Goal: Task Accomplishment & Management: Use online tool/utility

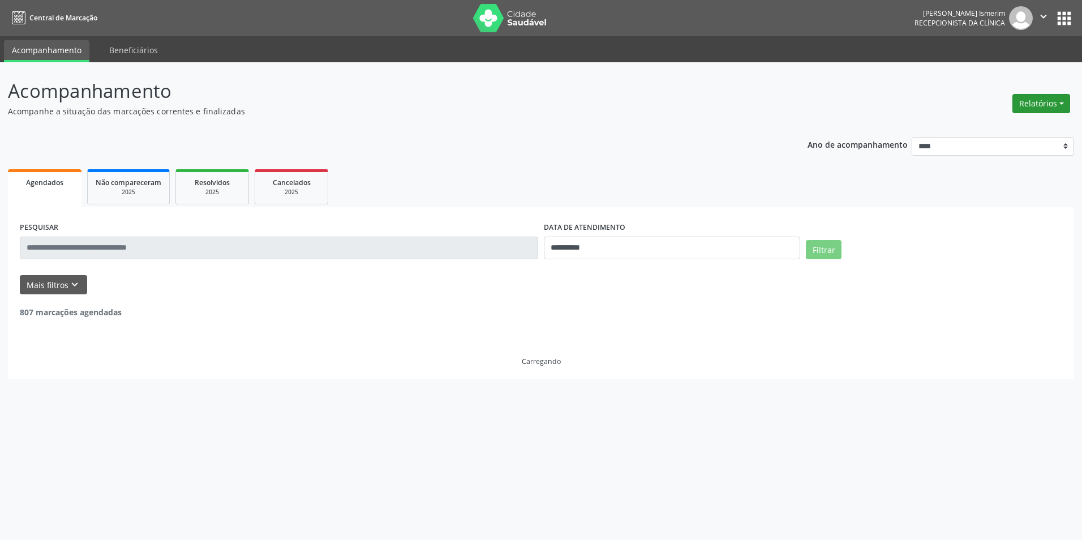
click at [1046, 102] on button "Relatórios" at bounding box center [1041, 103] width 58 height 19
click at [977, 132] on link "Agendamentos" at bounding box center [1010, 128] width 122 height 16
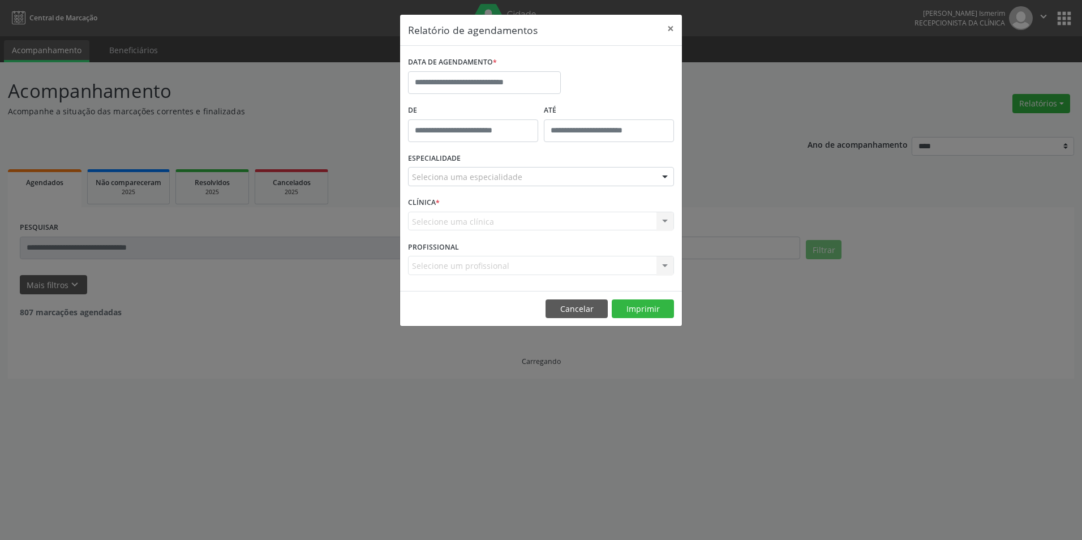
click at [488, 96] on div "DATA DE AGENDAMENTO *" at bounding box center [484, 78] width 158 height 48
click at [496, 85] on input "text" at bounding box center [484, 82] width 153 height 23
click at [568, 232] on span "30" at bounding box center [570, 232] width 22 height 22
type input "**********"
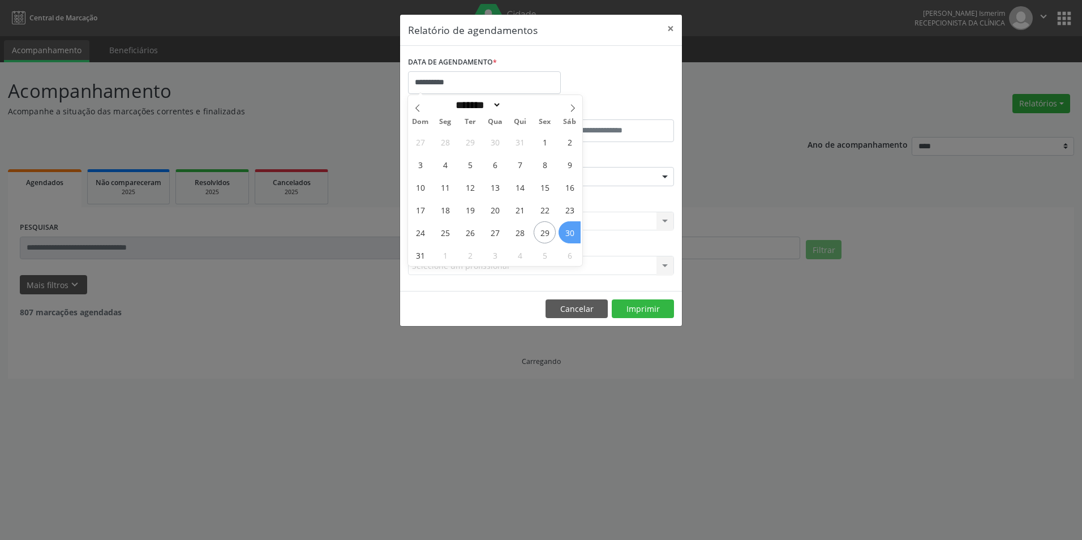
click at [568, 232] on span "30" at bounding box center [570, 232] width 22 height 22
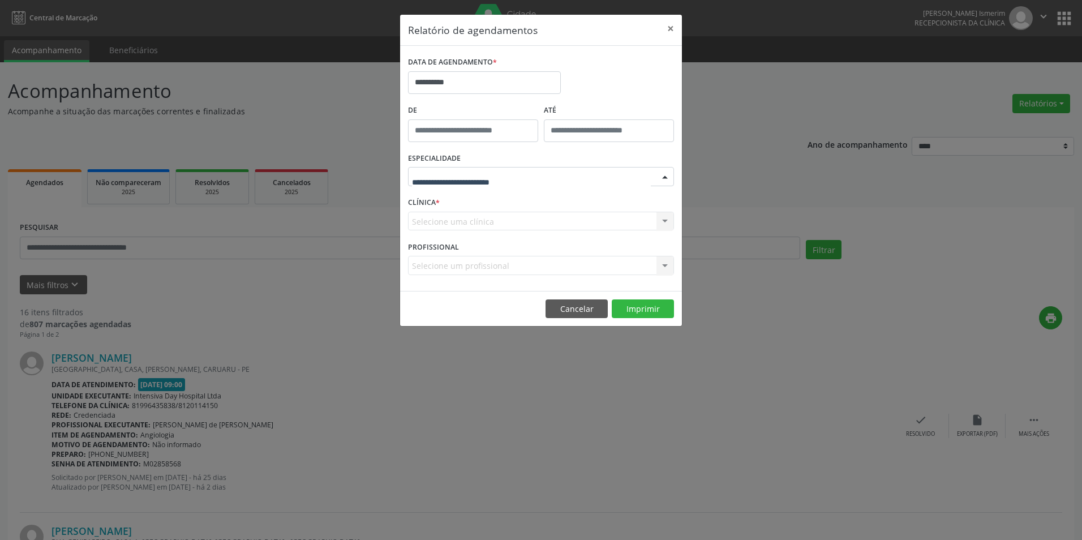
click at [591, 175] on div at bounding box center [541, 176] width 266 height 19
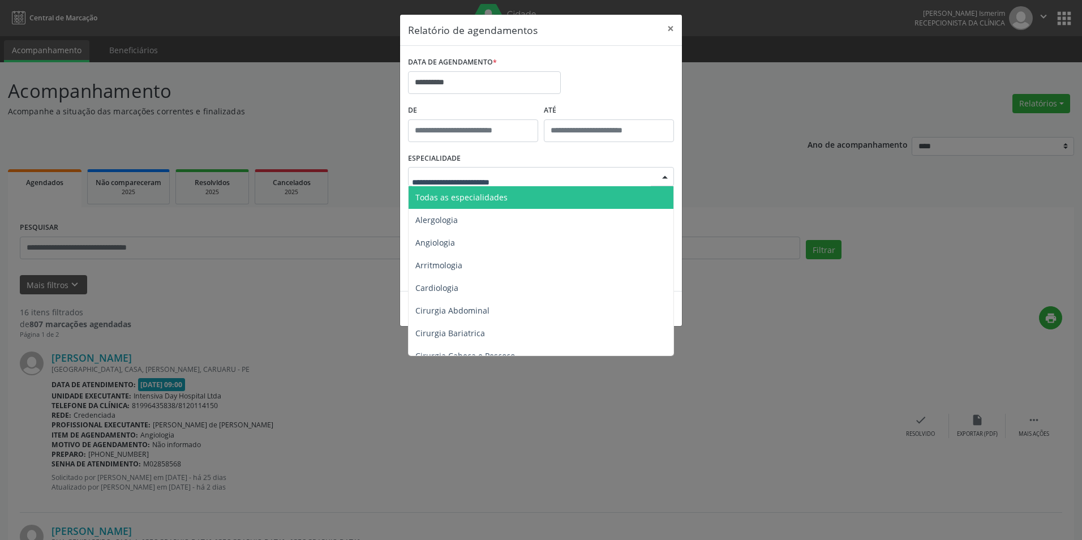
click at [556, 198] on span "Todas as especialidades" at bounding box center [542, 197] width 267 height 23
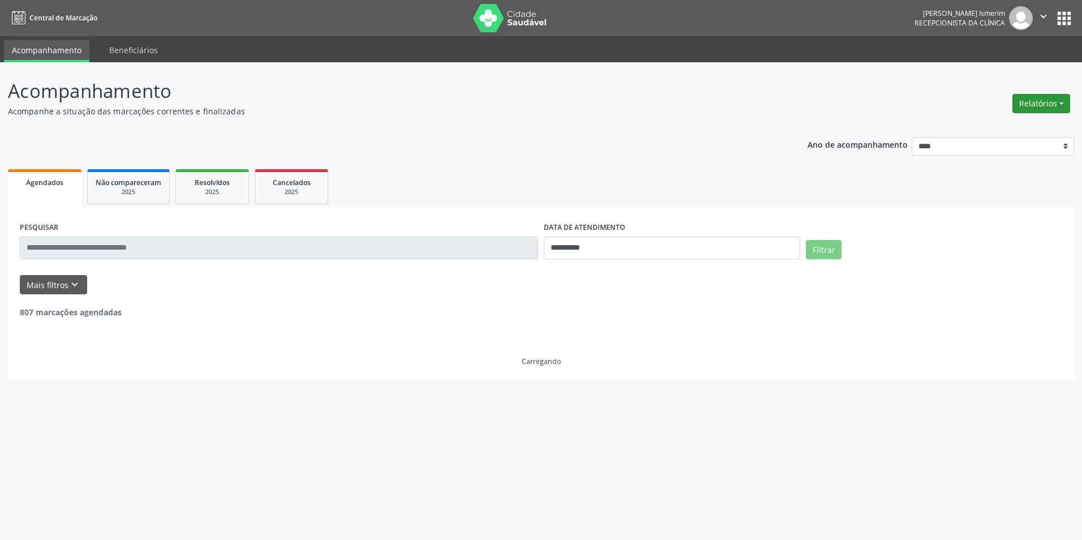
click at [1050, 95] on button "Relatórios" at bounding box center [1041, 103] width 58 height 19
click at [1014, 126] on link "Agendamentos" at bounding box center [1010, 128] width 122 height 16
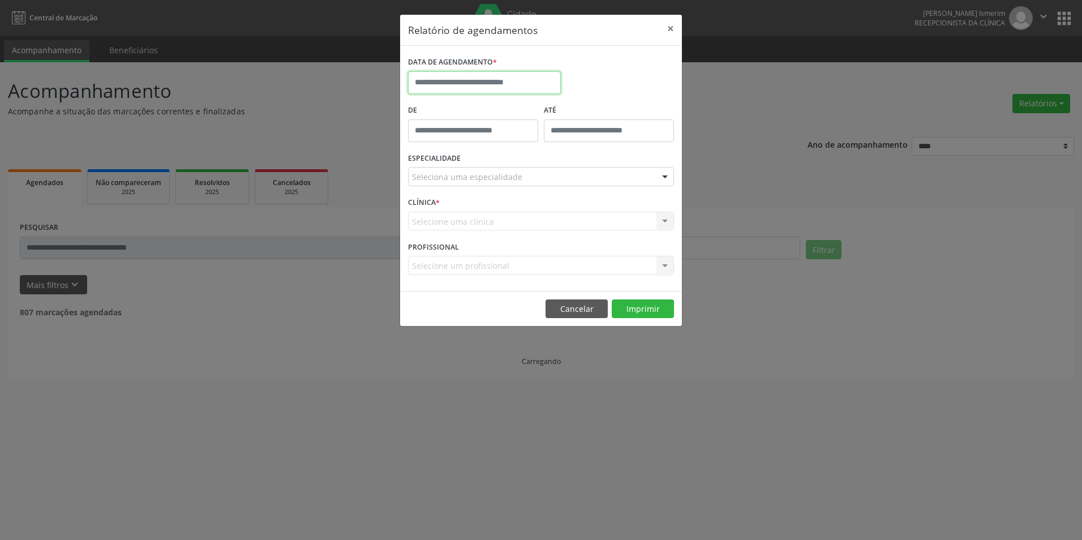
click at [541, 77] on input "text" at bounding box center [484, 82] width 153 height 23
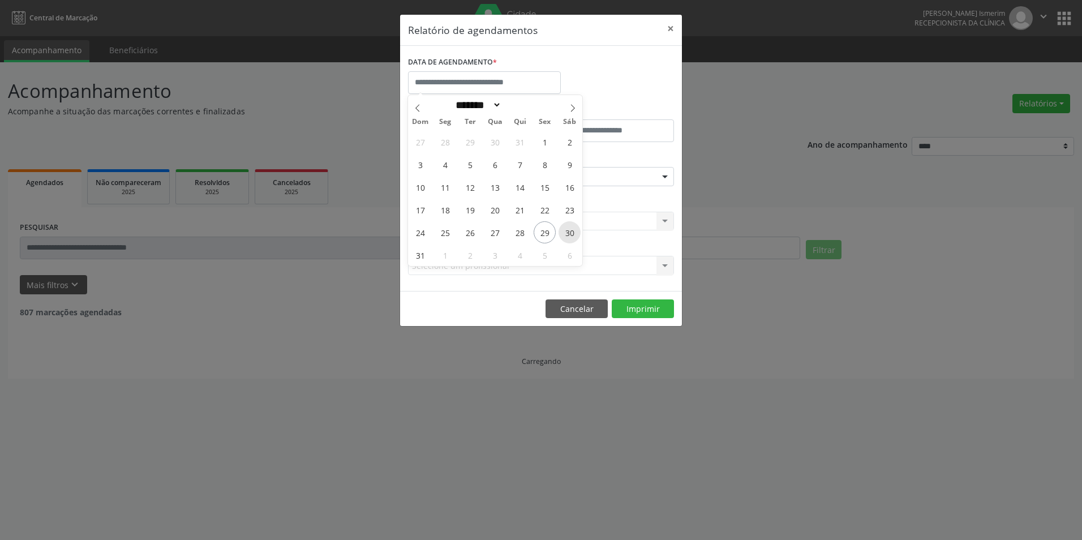
click at [570, 229] on span "30" at bounding box center [570, 232] width 22 height 22
type input "**********"
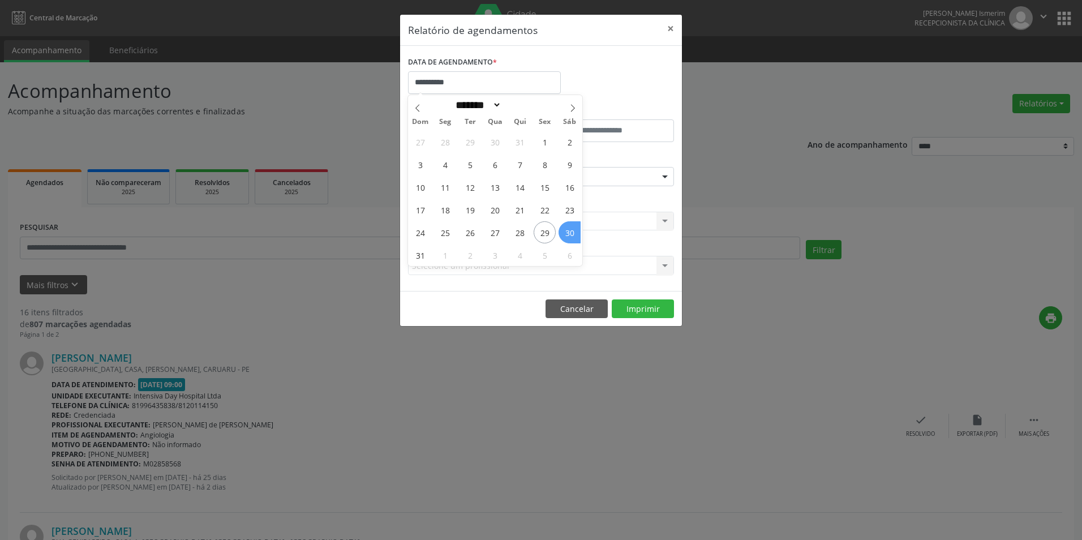
click at [563, 231] on span "30" at bounding box center [570, 232] width 22 height 22
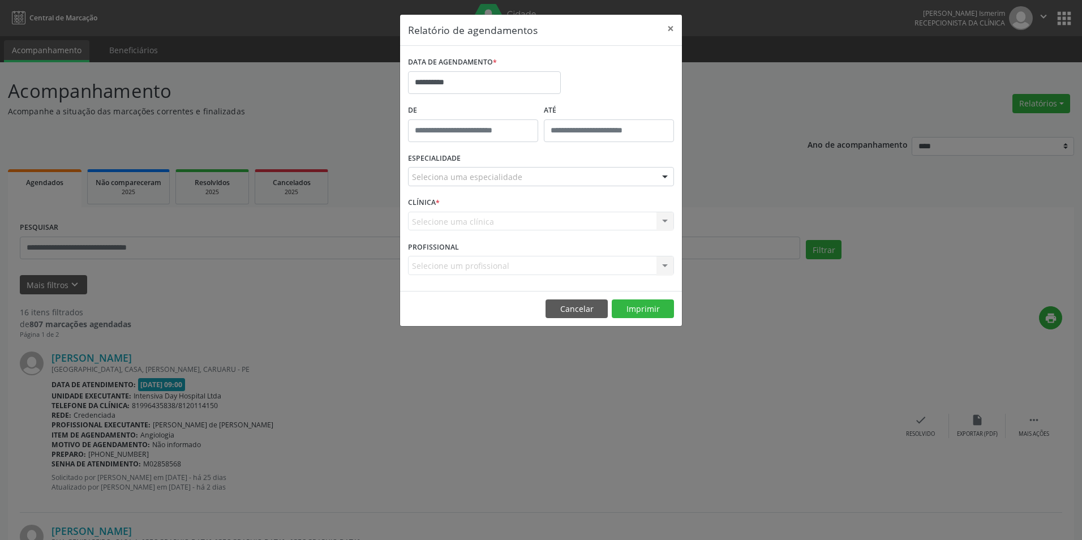
click at [570, 177] on div "Seleciona uma especialidade" at bounding box center [541, 176] width 266 height 19
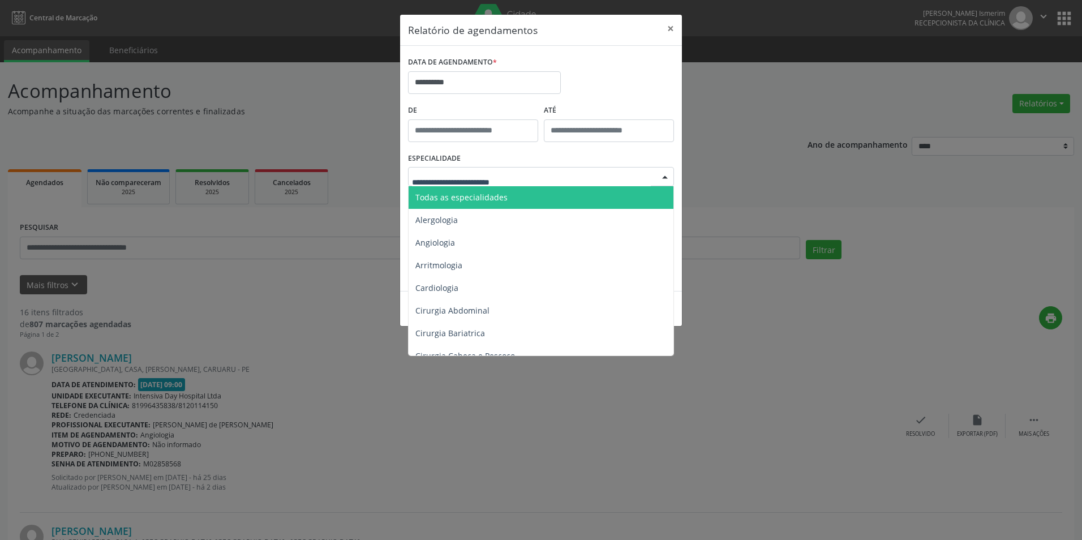
click at [538, 196] on span "Todas as especialidades" at bounding box center [542, 197] width 267 height 23
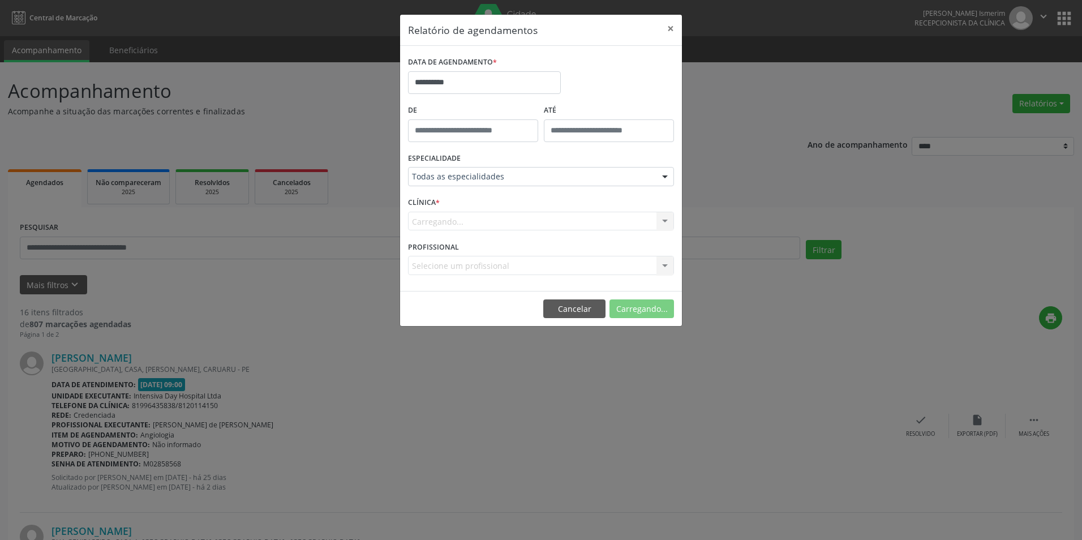
click at [647, 409] on div "**********" at bounding box center [541, 270] width 1082 height 540
click at [632, 308] on button "Imprimir" at bounding box center [643, 308] width 62 height 19
click at [670, 27] on button "×" at bounding box center [670, 29] width 23 height 28
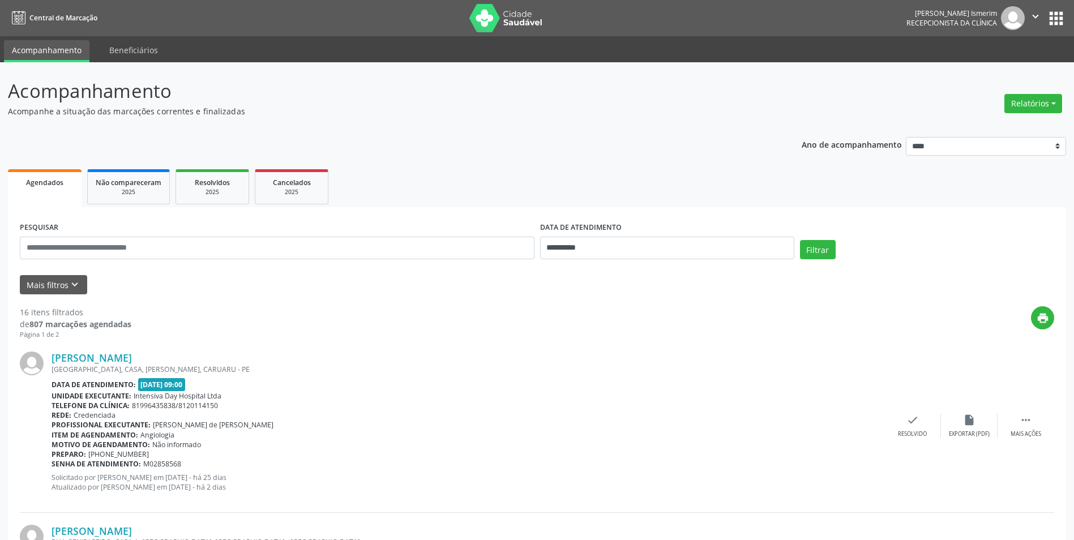
drag, startPoint x: 1014, startPoint y: 101, endPoint x: 1004, endPoint y: 101, distance: 9.6
click at [1014, 101] on button "Relatórios" at bounding box center [1033, 103] width 58 height 19
click at [1010, 130] on link "Agendamentos" at bounding box center [1002, 128] width 122 height 16
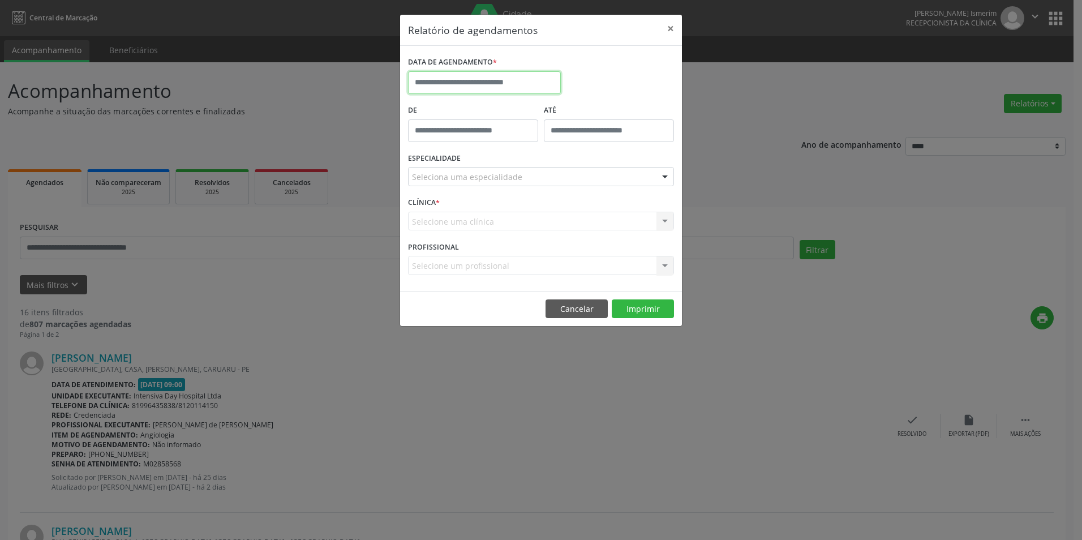
click at [493, 88] on input "text" at bounding box center [484, 82] width 153 height 23
click at [443, 252] on span "1" at bounding box center [445, 255] width 22 height 22
type input "**********"
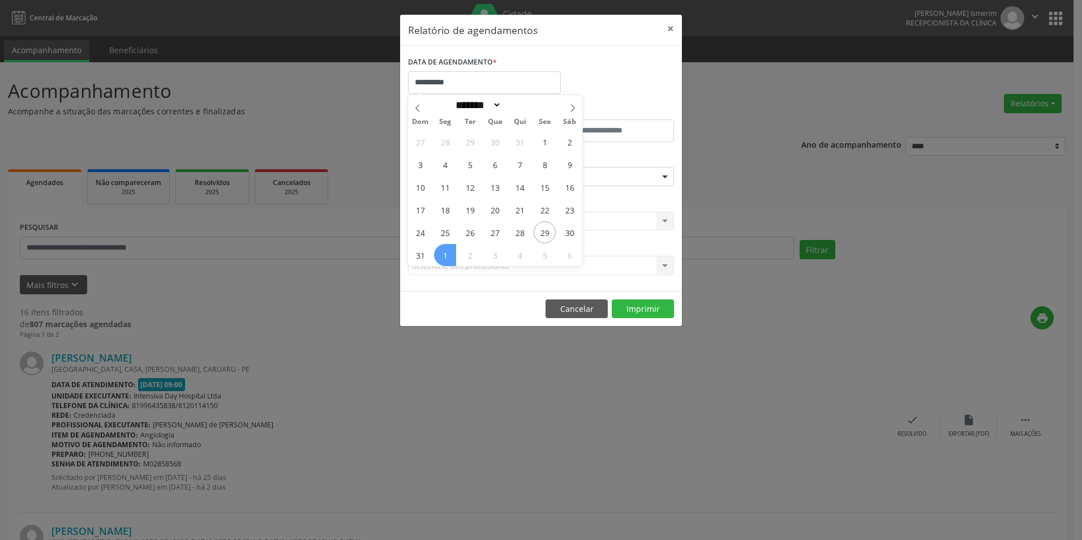
click at [443, 253] on span "1" at bounding box center [445, 255] width 22 height 22
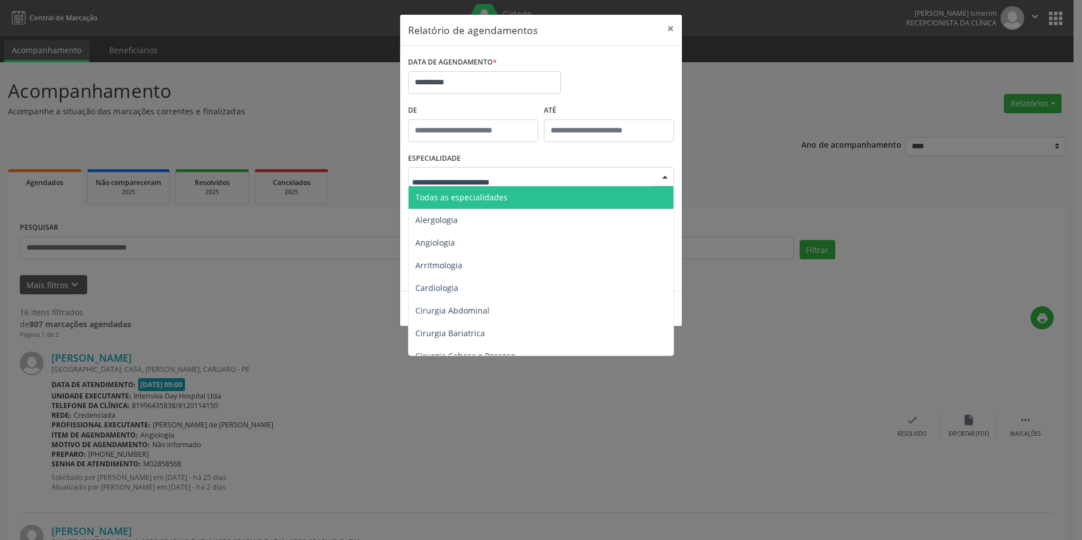
click at [485, 204] on span "Todas as especialidades" at bounding box center [542, 197] width 267 height 23
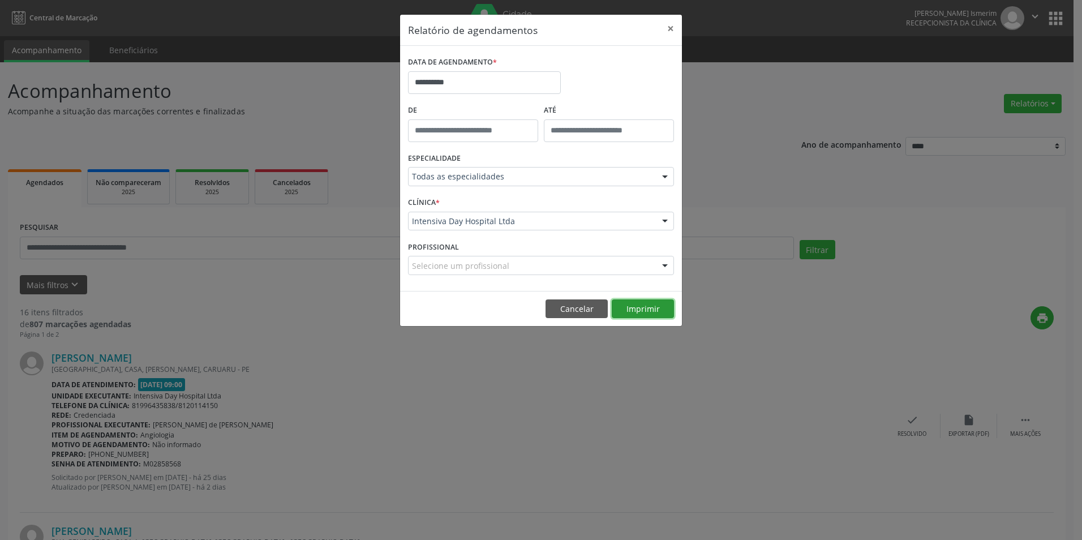
click at [645, 308] on button "Imprimir" at bounding box center [643, 308] width 62 height 19
click at [646, 314] on button "Imprimir" at bounding box center [643, 308] width 62 height 19
